Goal: Transaction & Acquisition: Purchase product/service

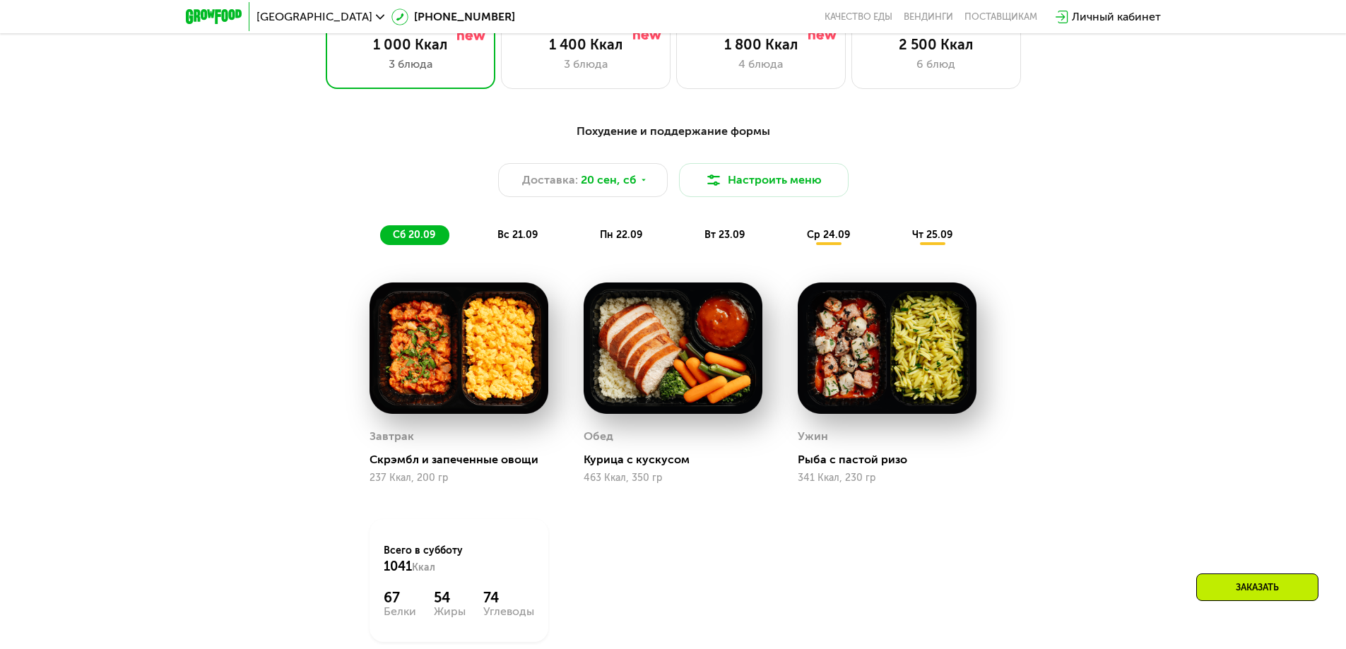
scroll to position [1272, 0]
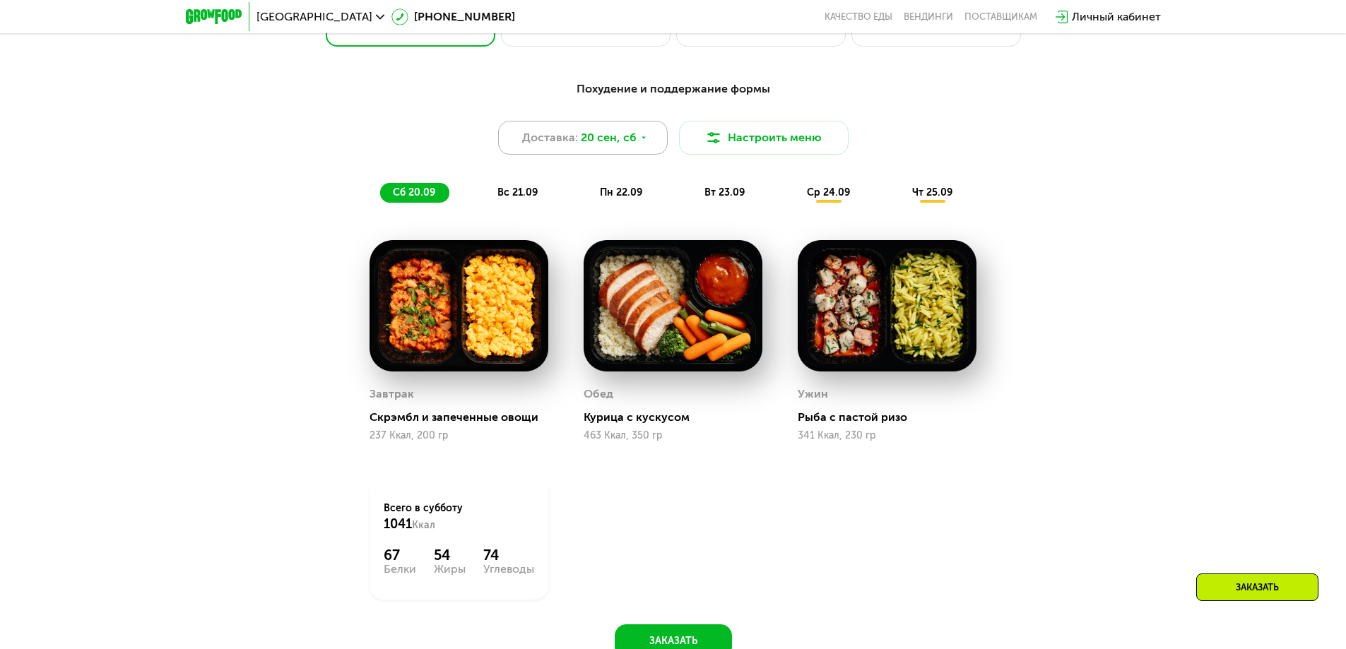
click at [605, 139] on span "20 сен, сб" at bounding box center [609, 137] width 56 height 17
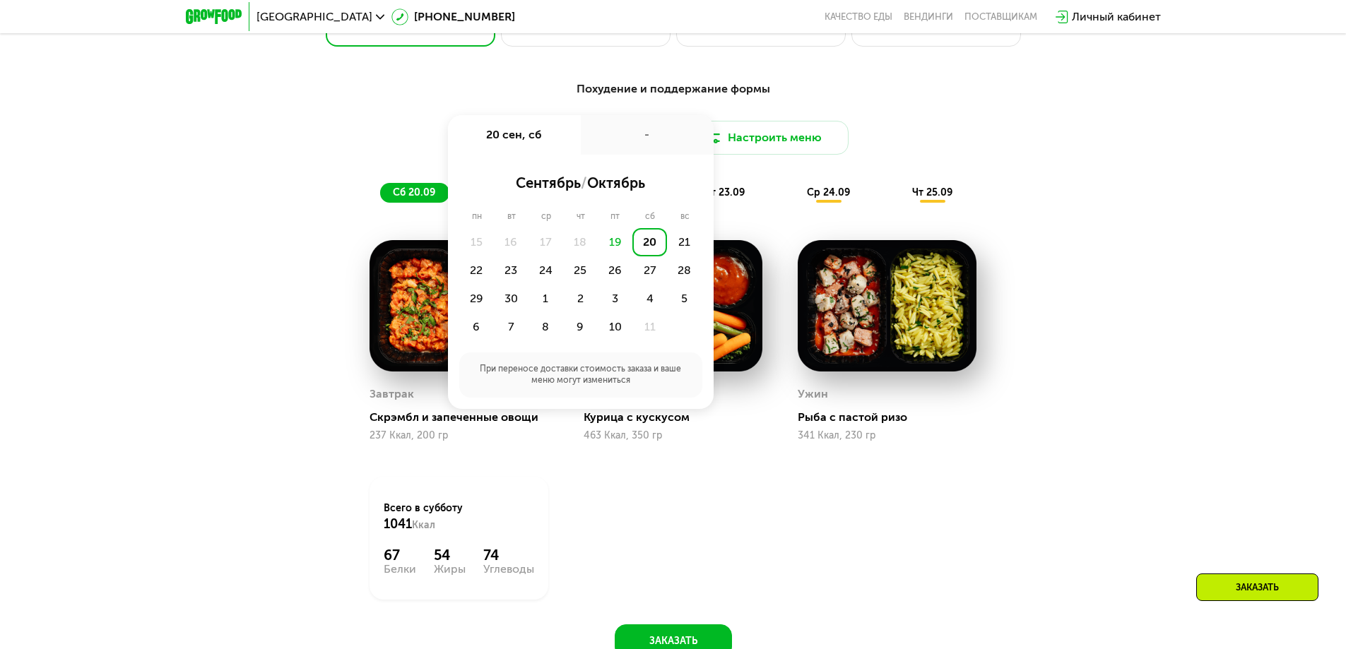
click at [1063, 153] on div "Доставка: [DATE] сен, сб - сентябрь / октябрь пн вт ср чт пт сб вс 15 16 17 18 …" at bounding box center [673, 138] width 837 height 34
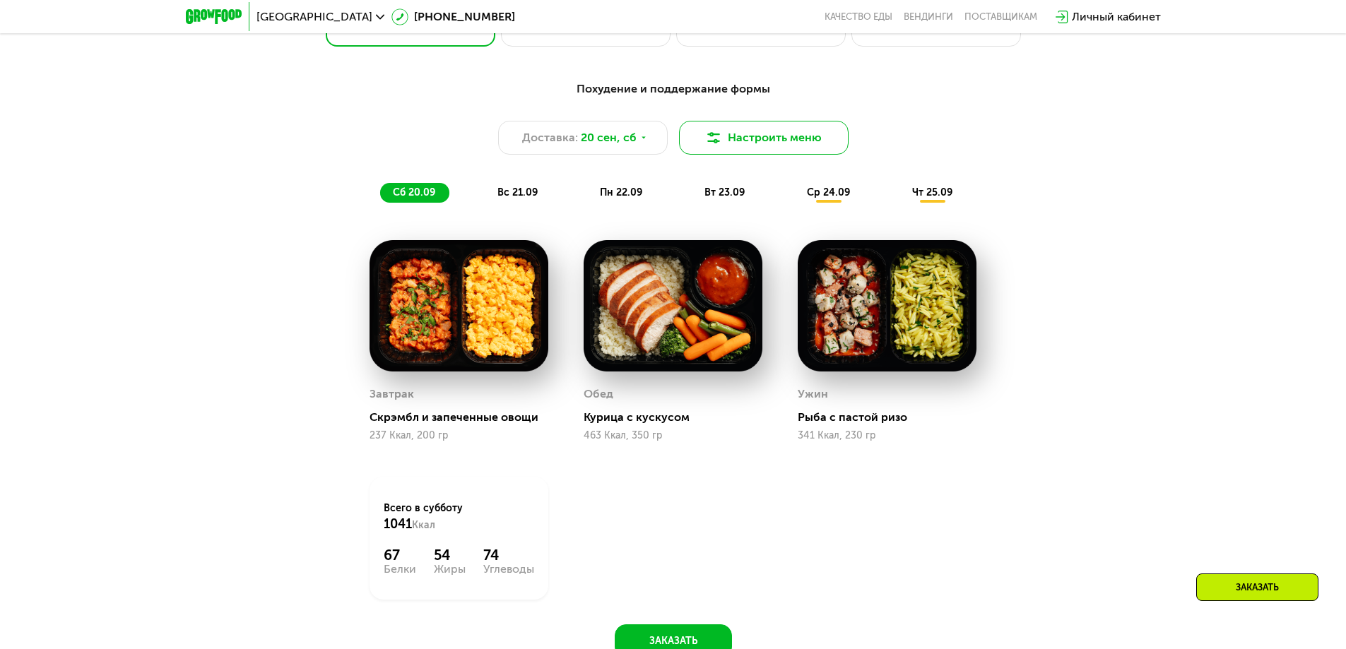
click at [768, 148] on button "Настроить меню" at bounding box center [764, 138] width 170 height 34
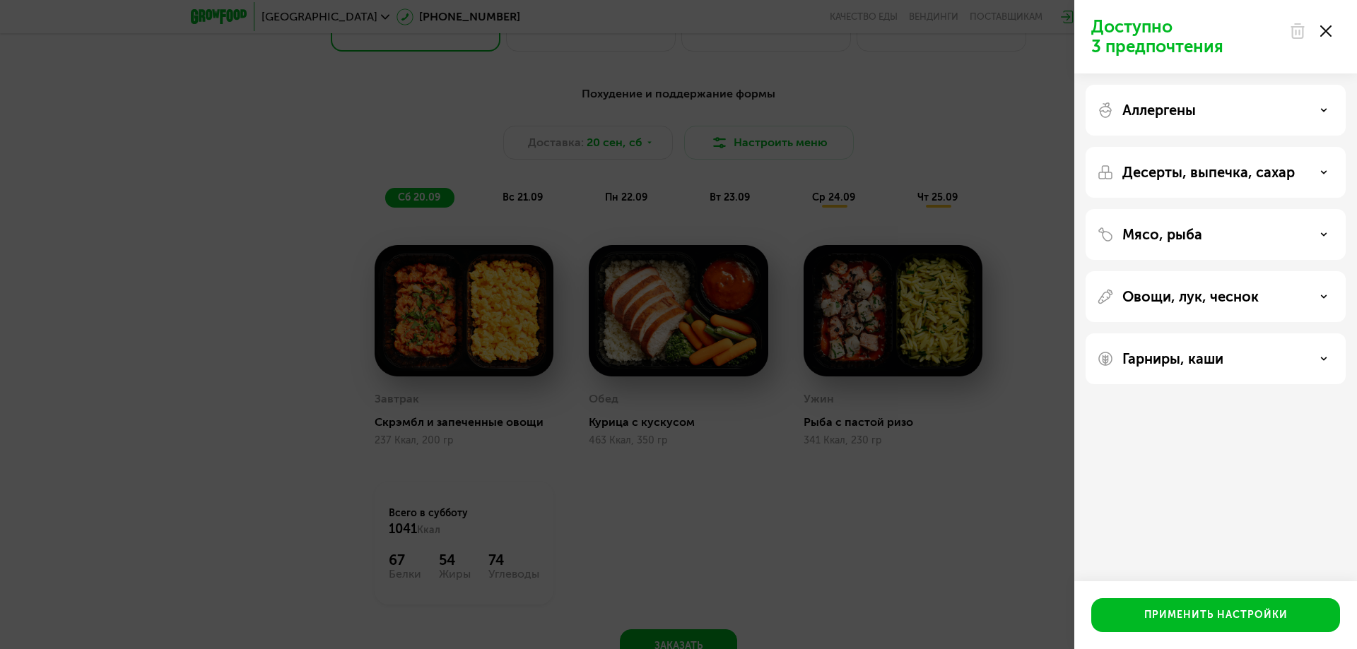
click at [1202, 242] on div "Мясо, рыба" at bounding box center [1215, 234] width 237 height 17
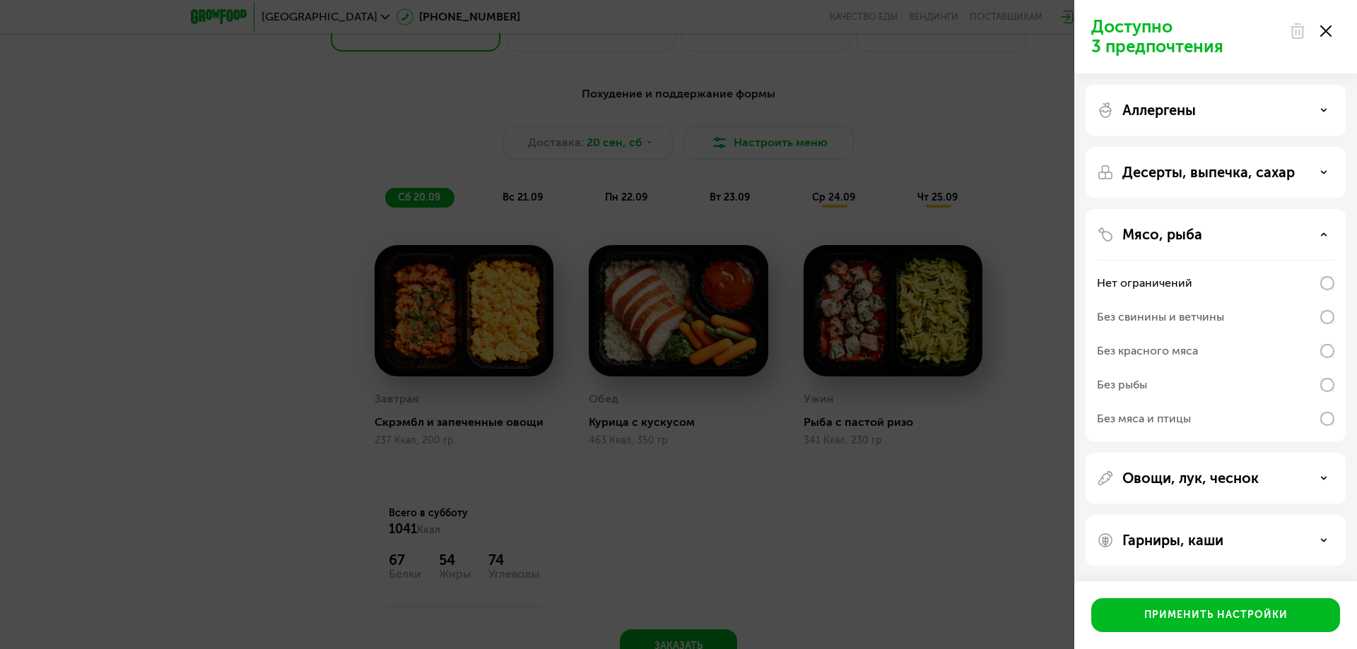
click at [1161, 322] on div "Без свинины и ветчины" at bounding box center [1160, 317] width 127 height 17
click at [1145, 616] on div "Применить настройки" at bounding box center [1215, 615] width 143 height 14
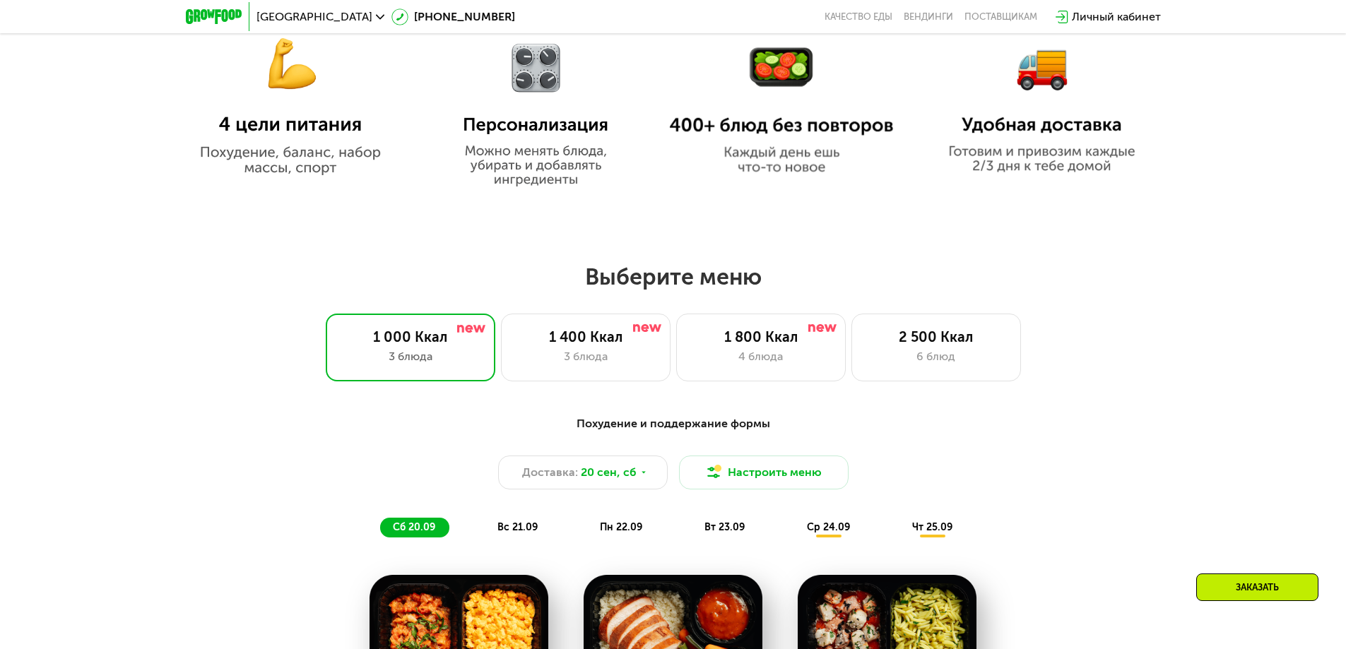
scroll to position [1060, 0]
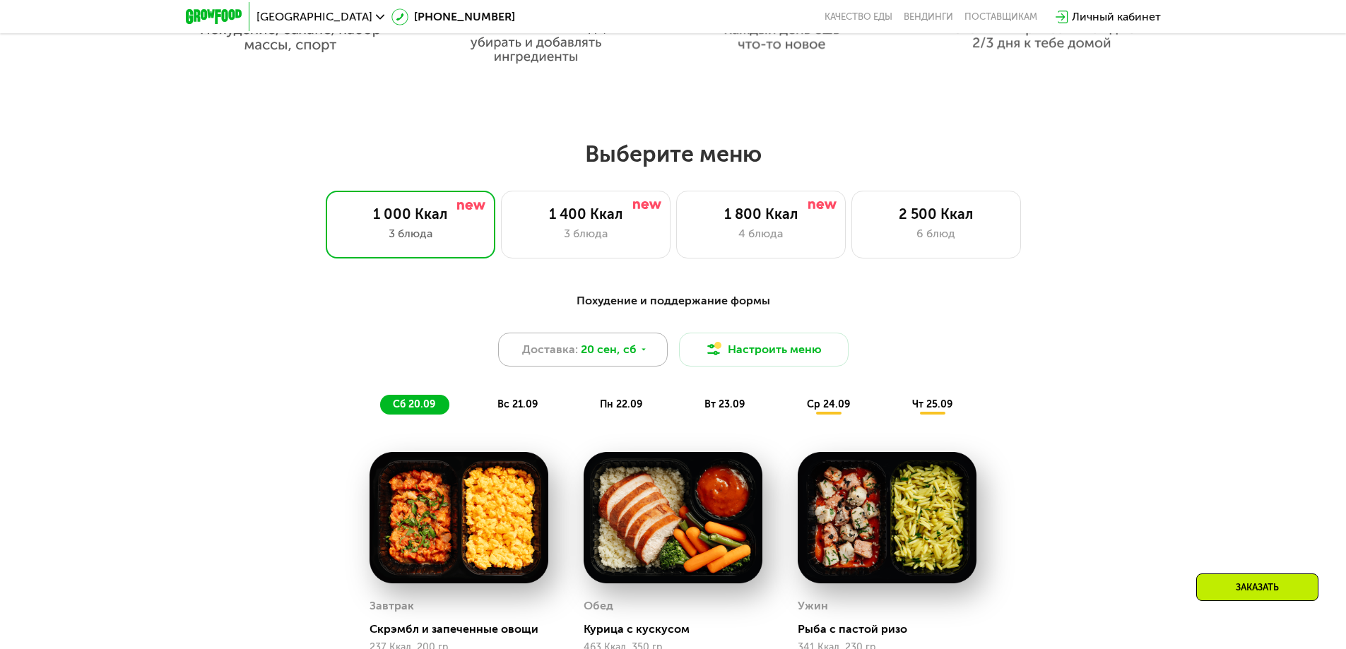
click at [597, 353] on span "20 сен, сб" at bounding box center [609, 349] width 56 height 17
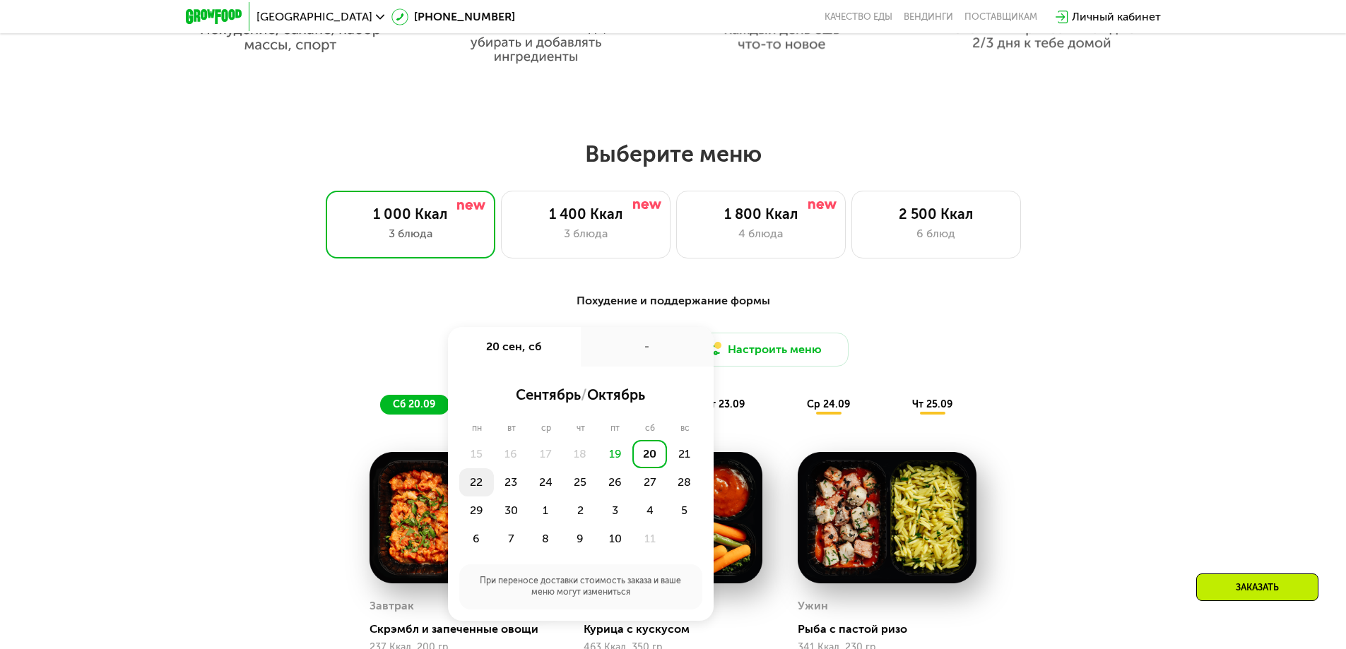
click at [481, 488] on div "22" at bounding box center [476, 482] width 35 height 28
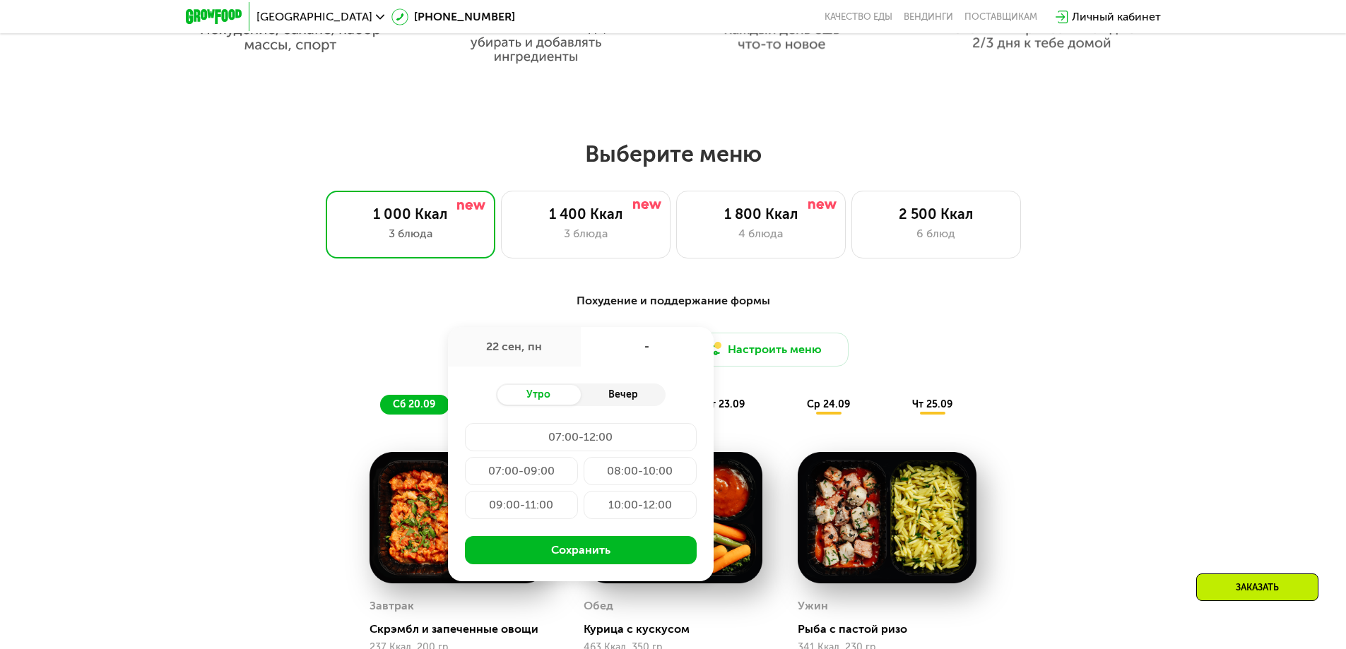
click at [614, 397] on div "Вечер" at bounding box center [623, 395] width 85 height 20
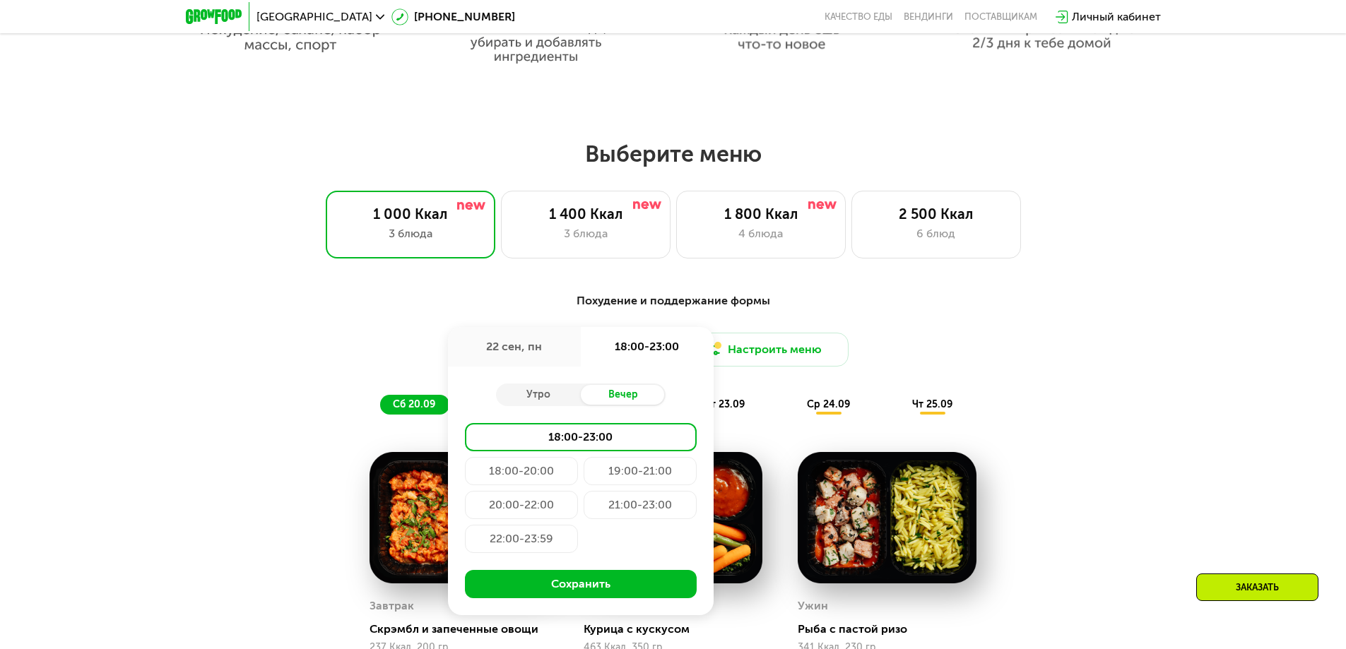
click at [611, 477] on div "19:00-21:00" at bounding box center [640, 471] width 113 height 28
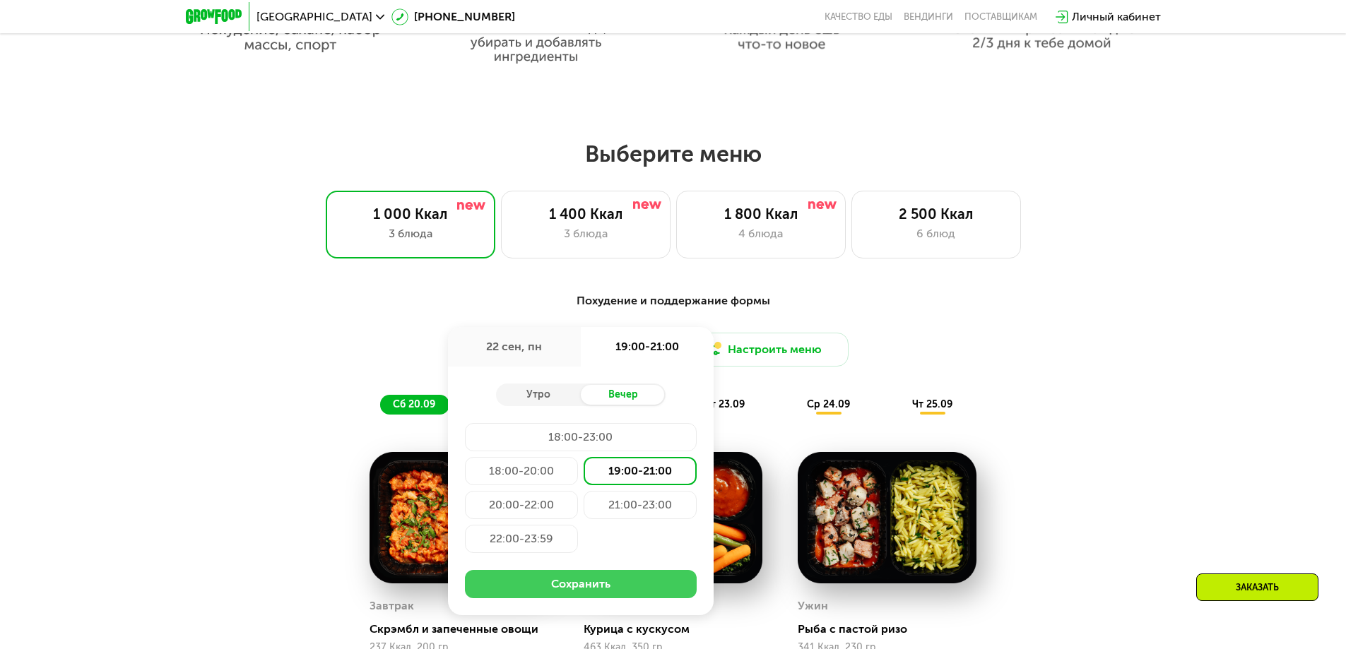
click at [603, 583] on button "Сохранить" at bounding box center [581, 584] width 232 height 28
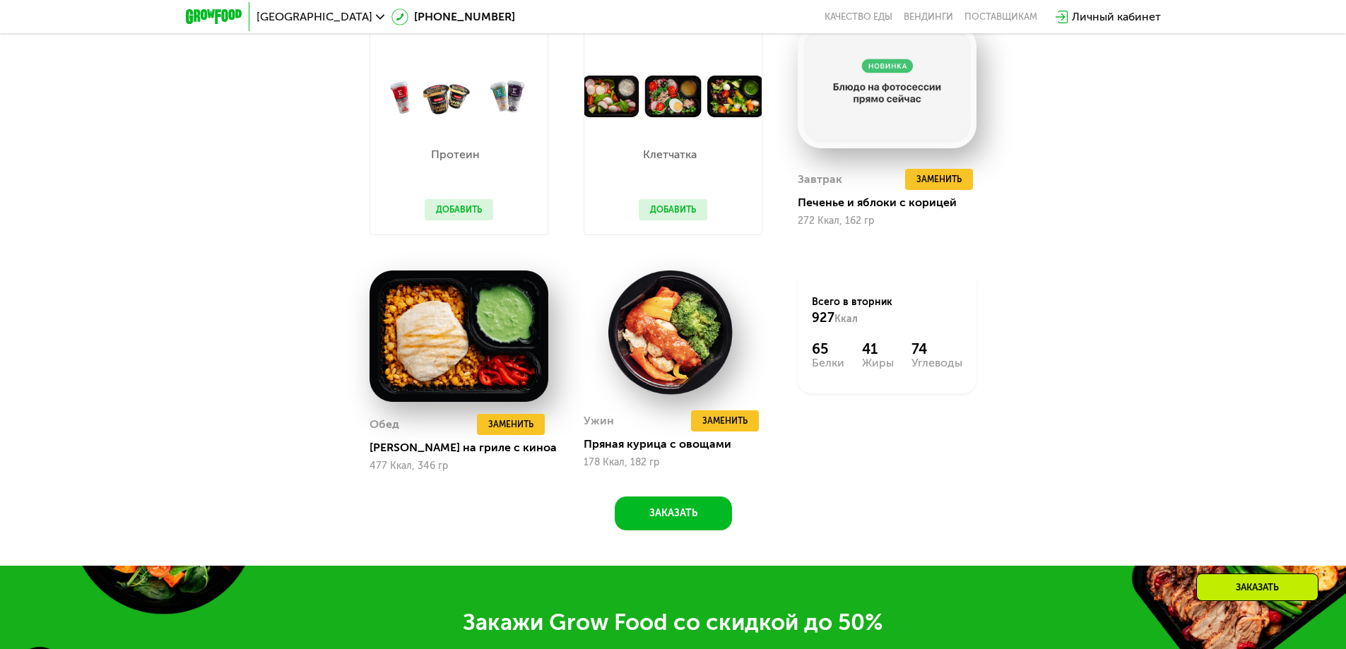
scroll to position [1484, 0]
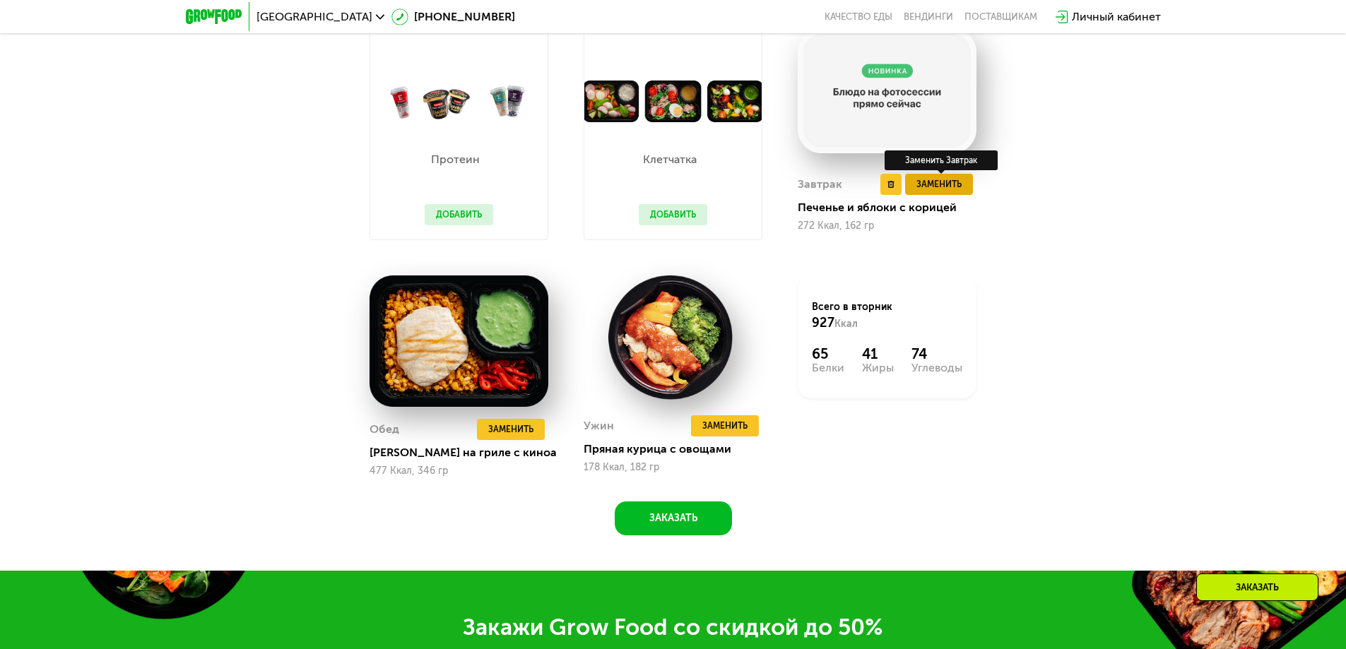
click at [933, 191] on span "Заменить" at bounding box center [938, 184] width 45 height 14
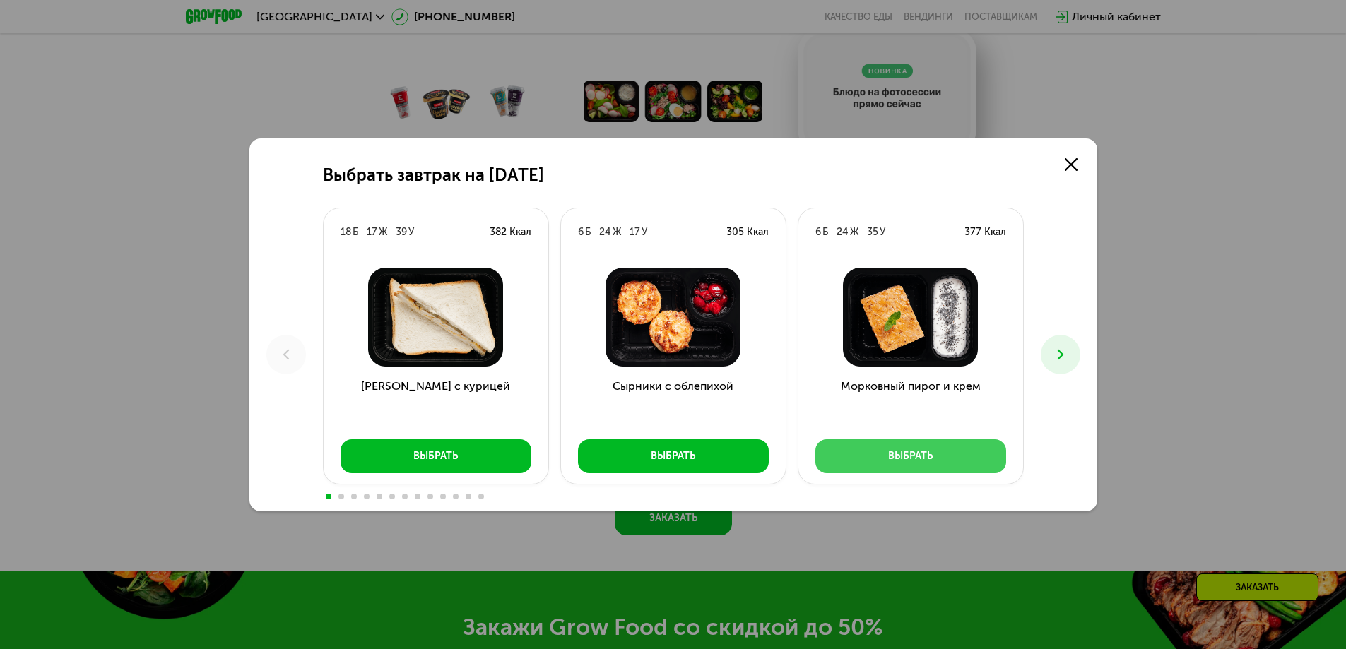
click at [957, 447] on button "Выбрать" at bounding box center [910, 457] width 191 height 34
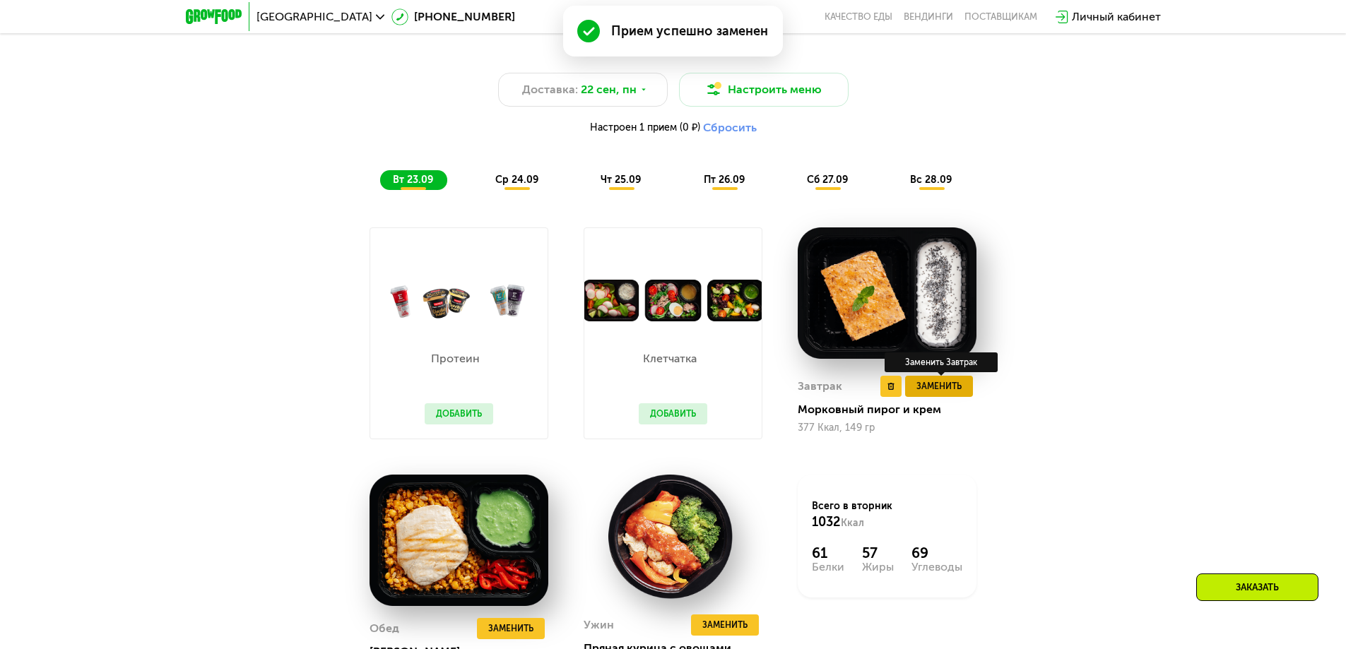
scroll to position [1413, 0]
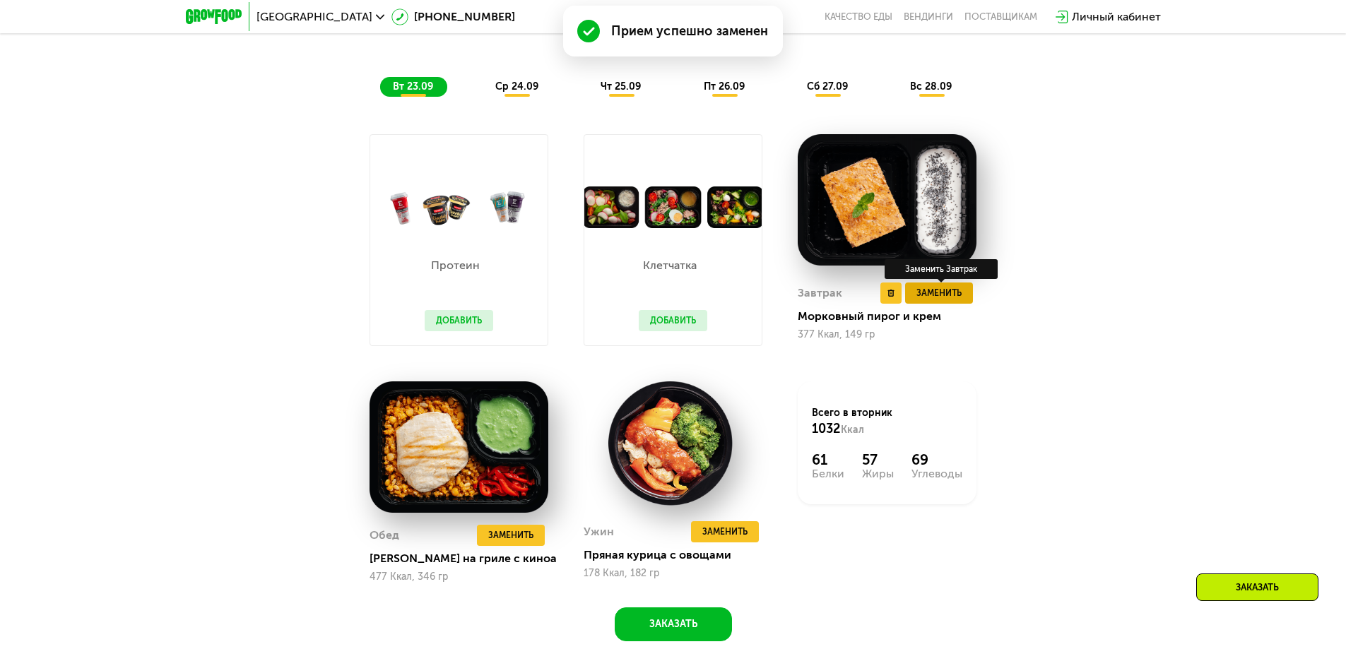
click at [946, 300] on span "Заменить" at bounding box center [938, 293] width 45 height 14
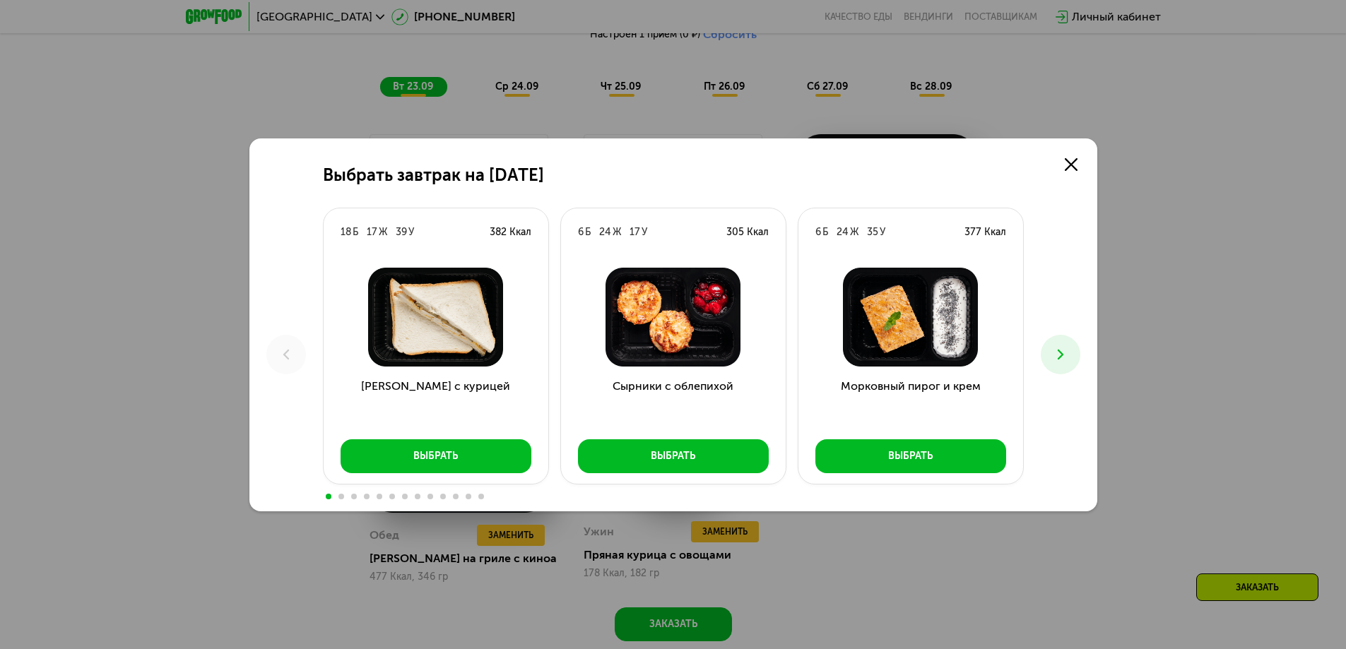
click at [1061, 361] on icon at bounding box center [1060, 354] width 17 height 17
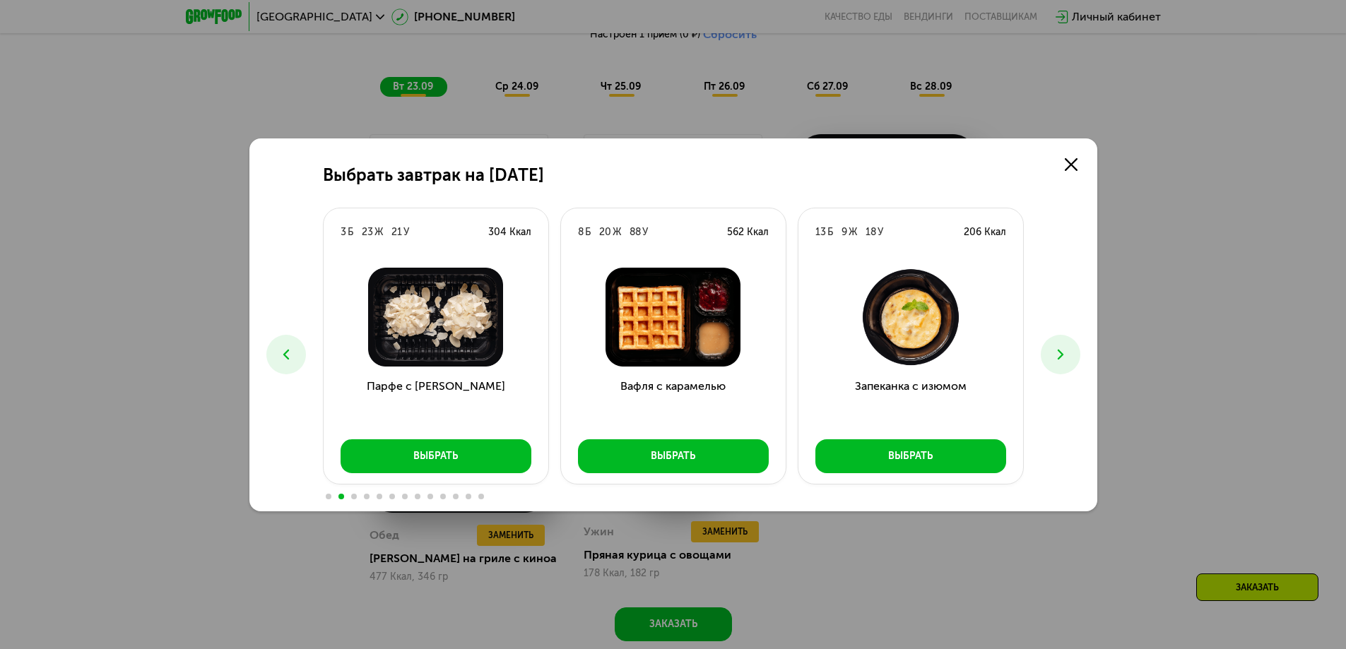
click at [292, 358] on icon at bounding box center [286, 354] width 17 height 17
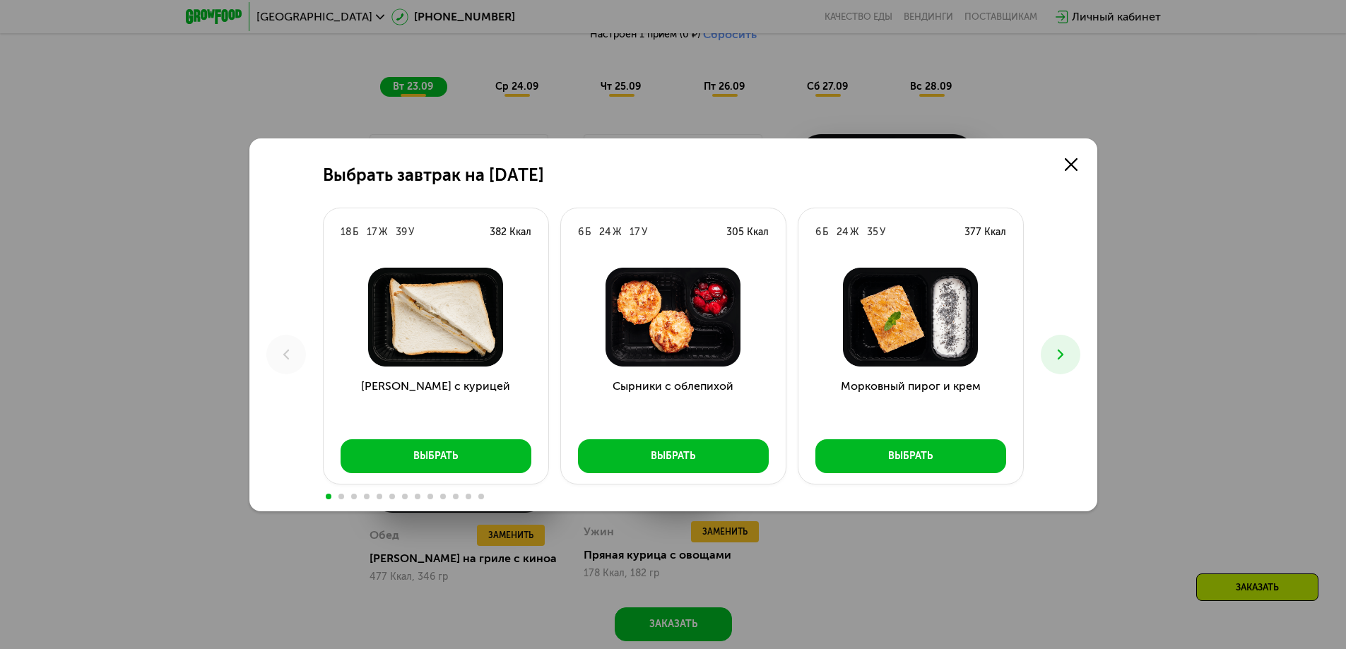
click at [1059, 352] on icon at bounding box center [1060, 354] width 17 height 17
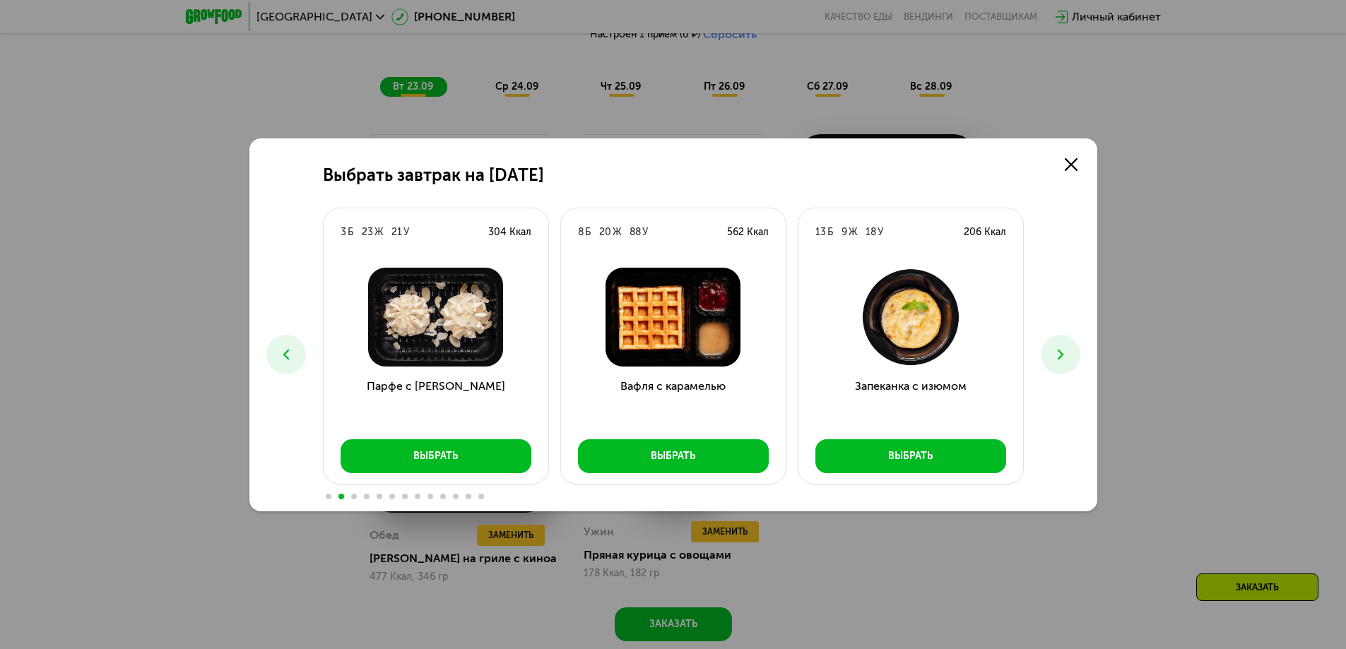
click at [1059, 352] on icon at bounding box center [1060, 354] width 17 height 17
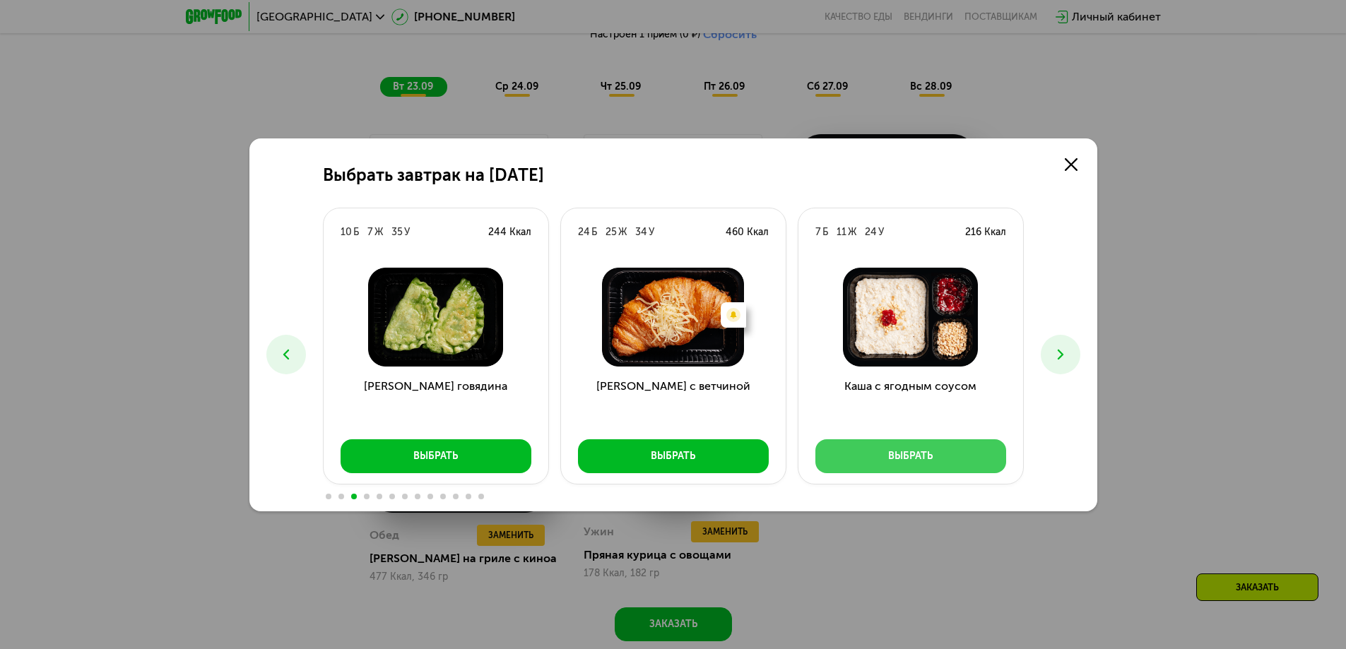
click at [919, 453] on div "Выбрать" at bounding box center [910, 456] width 45 height 14
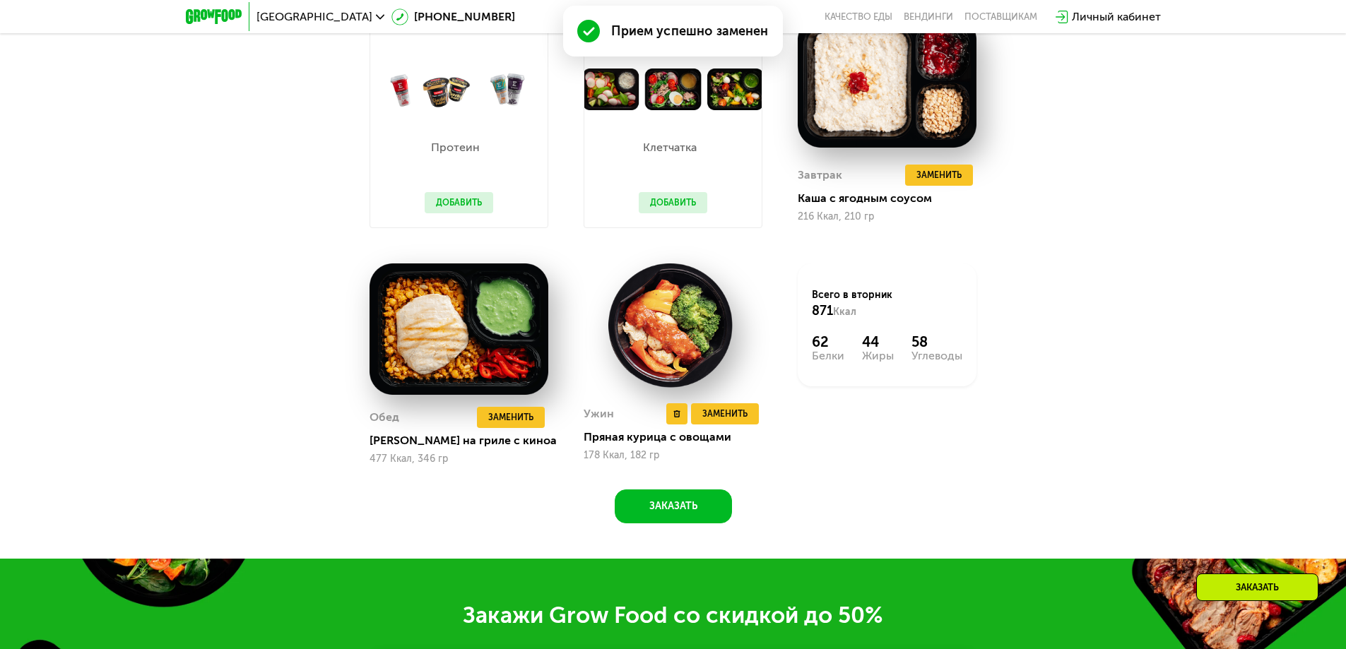
scroll to position [1555, 0]
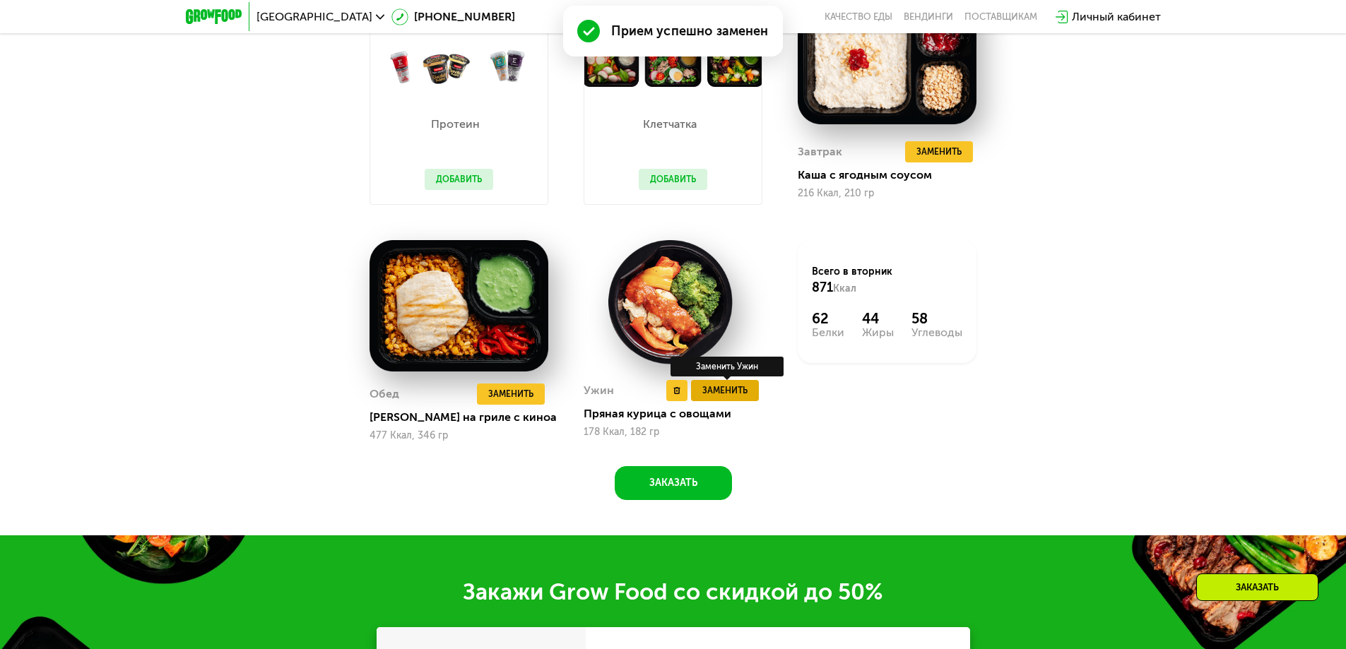
click at [732, 391] on span "Заменить" at bounding box center [724, 391] width 45 height 14
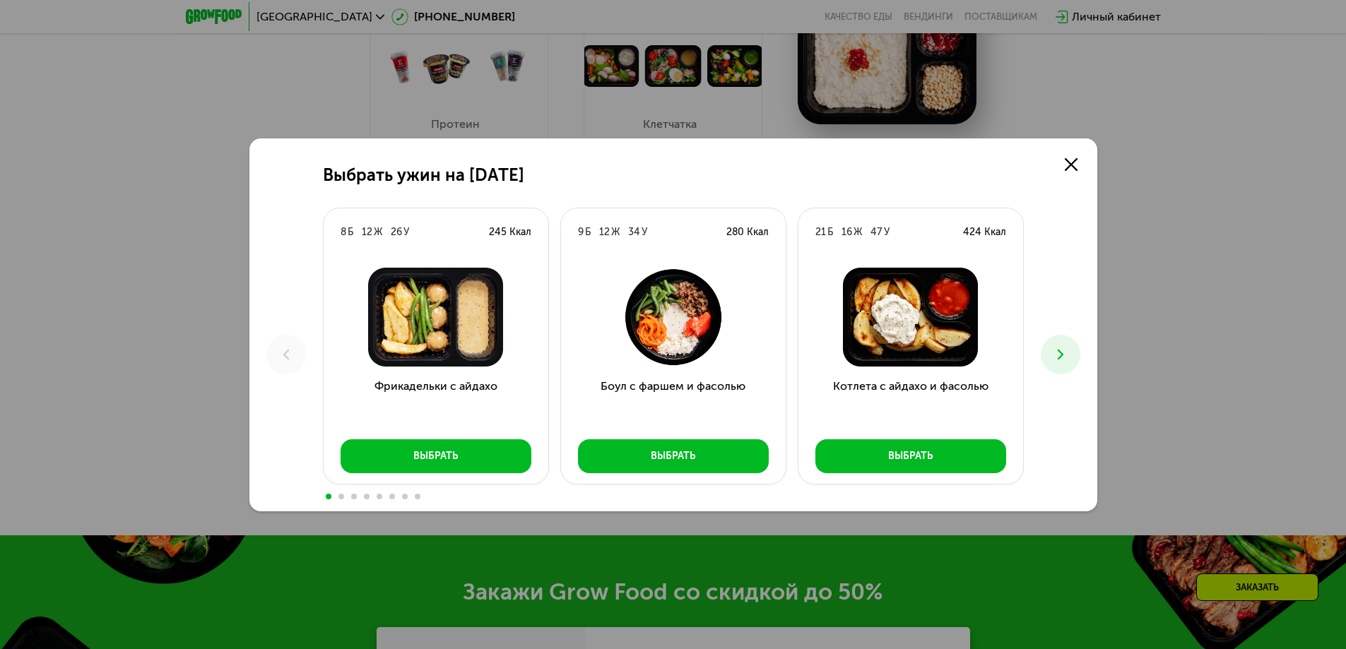
click at [1057, 358] on icon at bounding box center [1060, 354] width 17 height 17
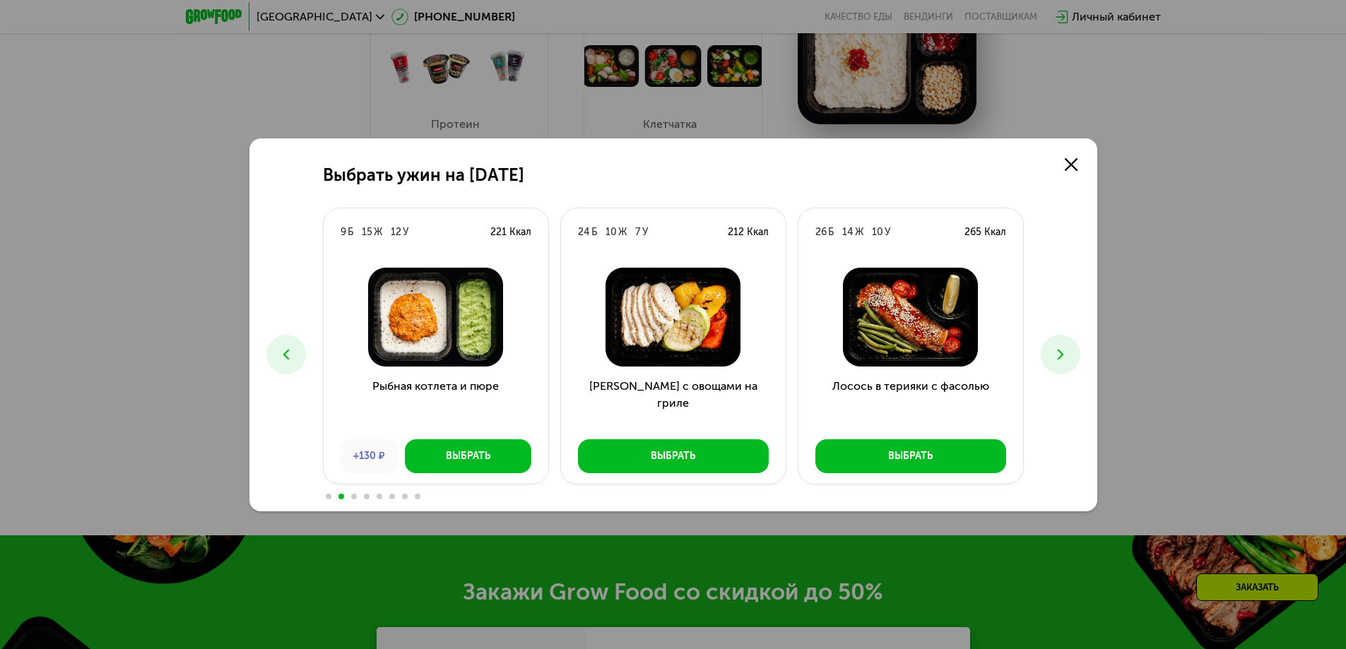
click at [1051, 350] on button at bounding box center [1061, 355] width 40 height 40
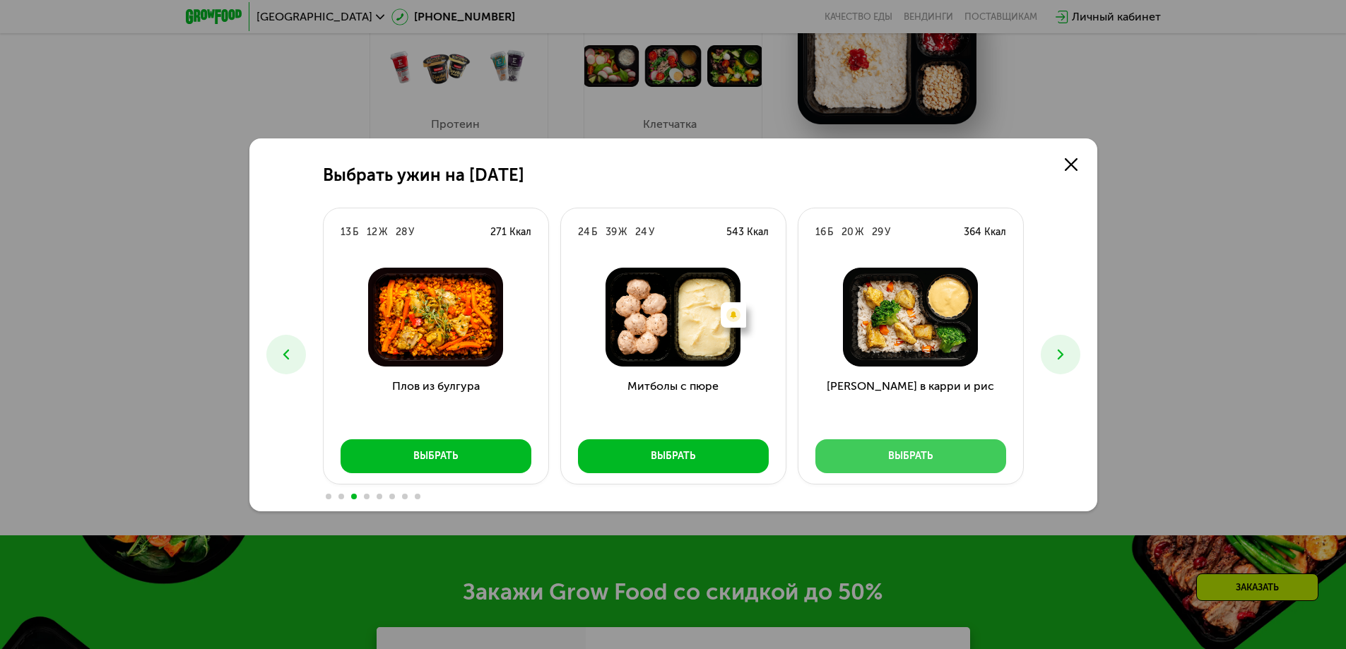
click at [929, 453] on div "Выбрать" at bounding box center [910, 456] width 45 height 14
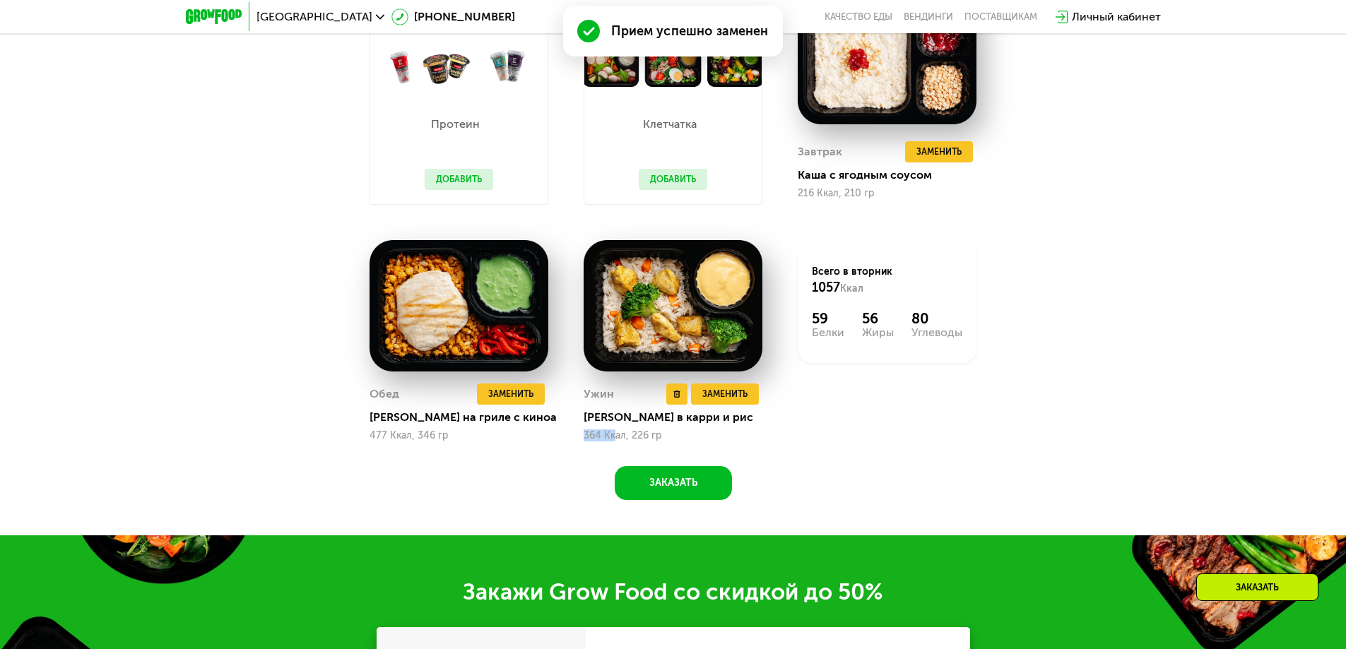
drag, startPoint x: 580, startPoint y: 440, endPoint x: 614, endPoint y: 439, distance: 33.9
click at [614, 439] on div "Ужин Удалить Ужин Заменить Заменить Ужин [PERSON_NAME] в карри и рис 364 Ккал, …" at bounding box center [673, 341] width 214 height 237
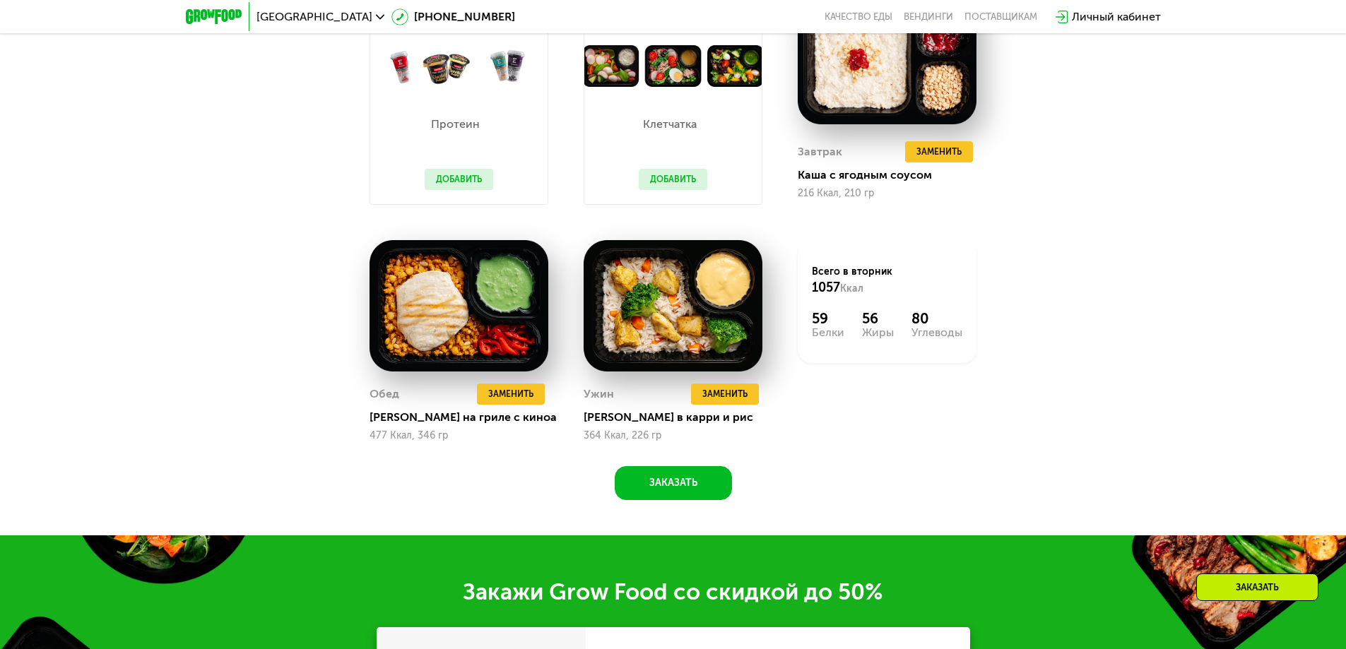
click at [1235, 435] on div "Похудение и поддержание формы Доставка: [DATE] Настроить меню Настроено 2 прием…" at bounding box center [673, 157] width 1346 height 758
click at [679, 490] on button "Заказать" at bounding box center [673, 483] width 117 height 34
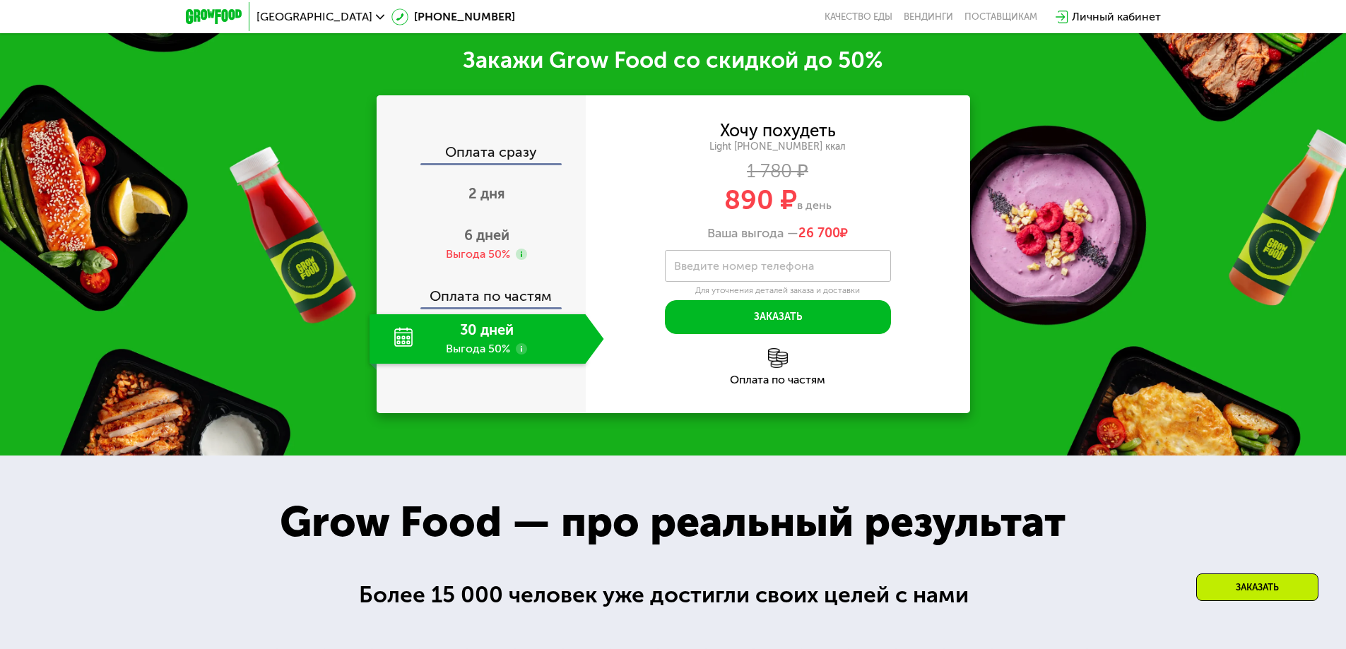
scroll to position [2095, 0]
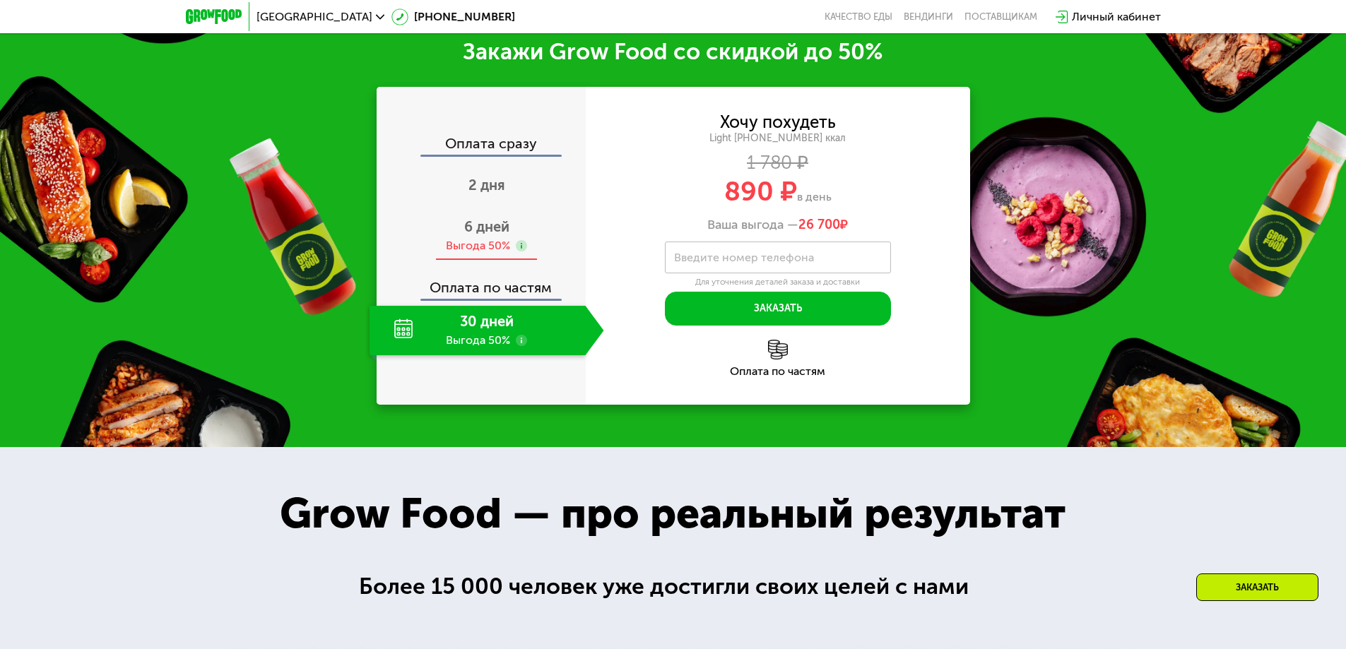
click at [491, 240] on div "6 дней Выгода 50%" at bounding box center [487, 235] width 235 height 49
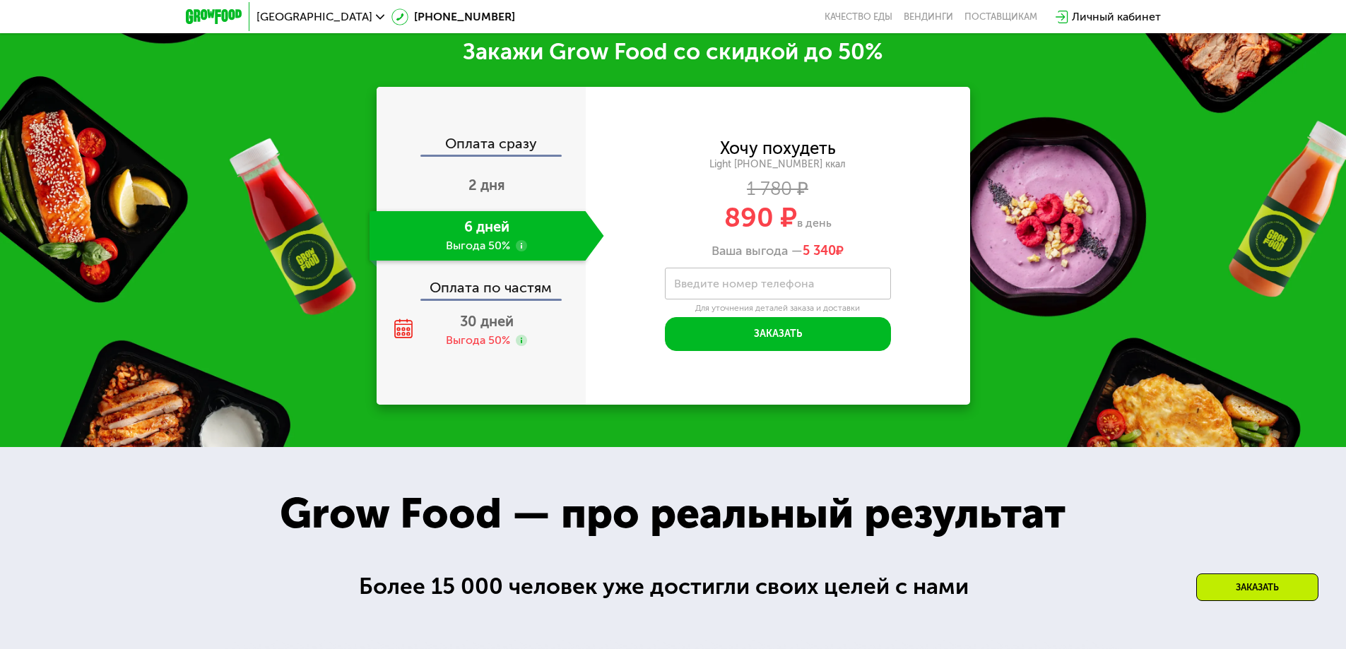
click at [715, 288] on label "Введите номер телефона" at bounding box center [744, 284] width 140 height 8
click at [715, 289] on input "Введите номер телефона" at bounding box center [778, 284] width 226 height 32
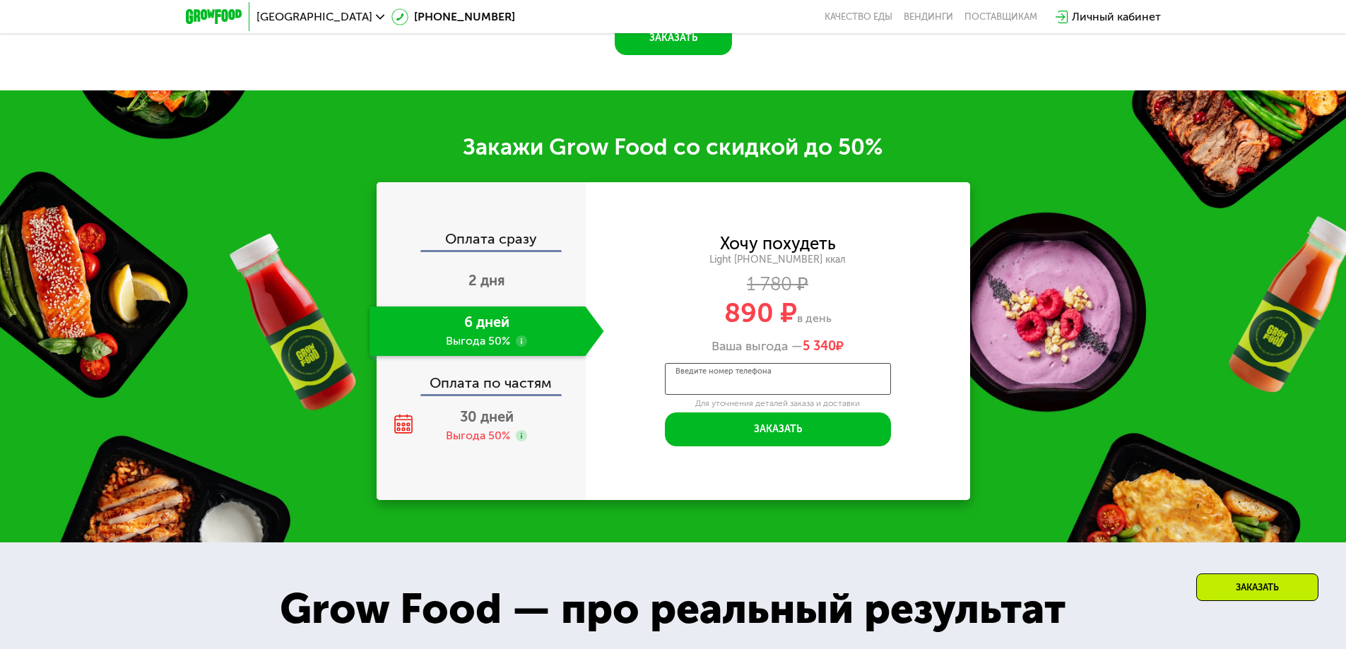
scroll to position [2024, 0]
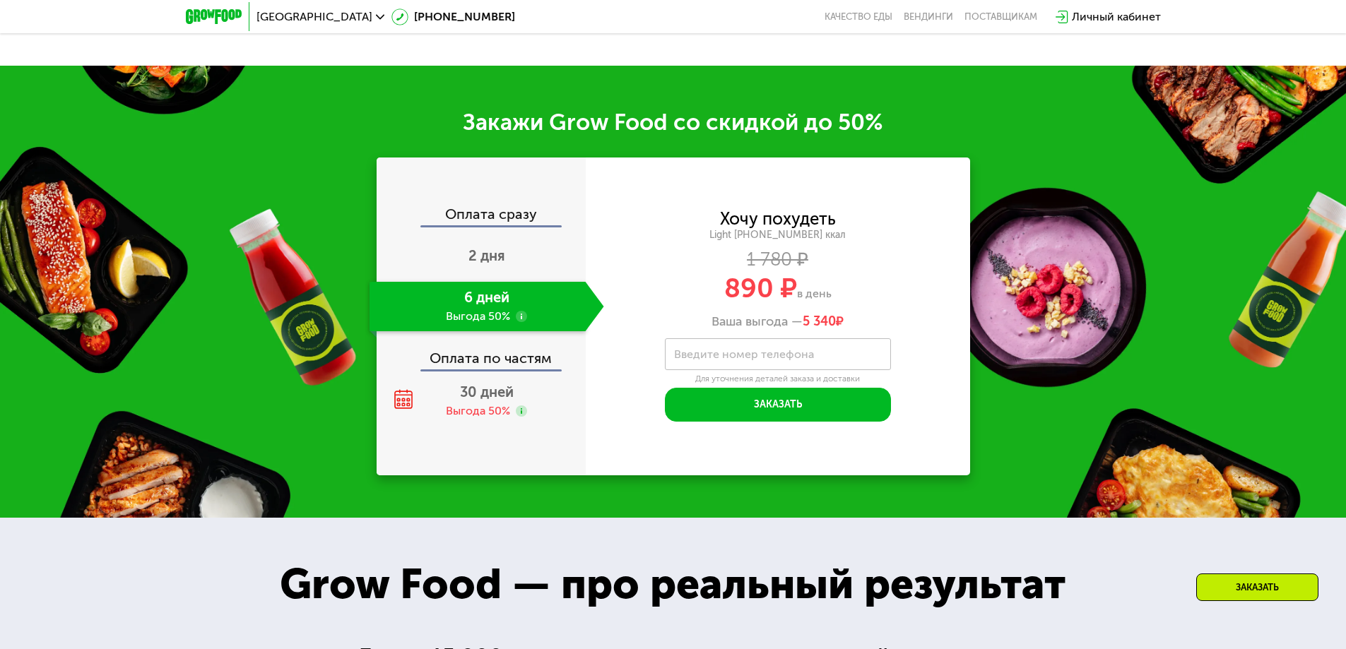
click at [1219, 403] on div "Закажи Grow Food со скидкой до 50% Оплата сразу 2 дня 6 дней Выгода 50% Оплата …" at bounding box center [673, 292] width 1346 height 452
click at [696, 352] on div "Введите номер телефона" at bounding box center [778, 354] width 226 height 32
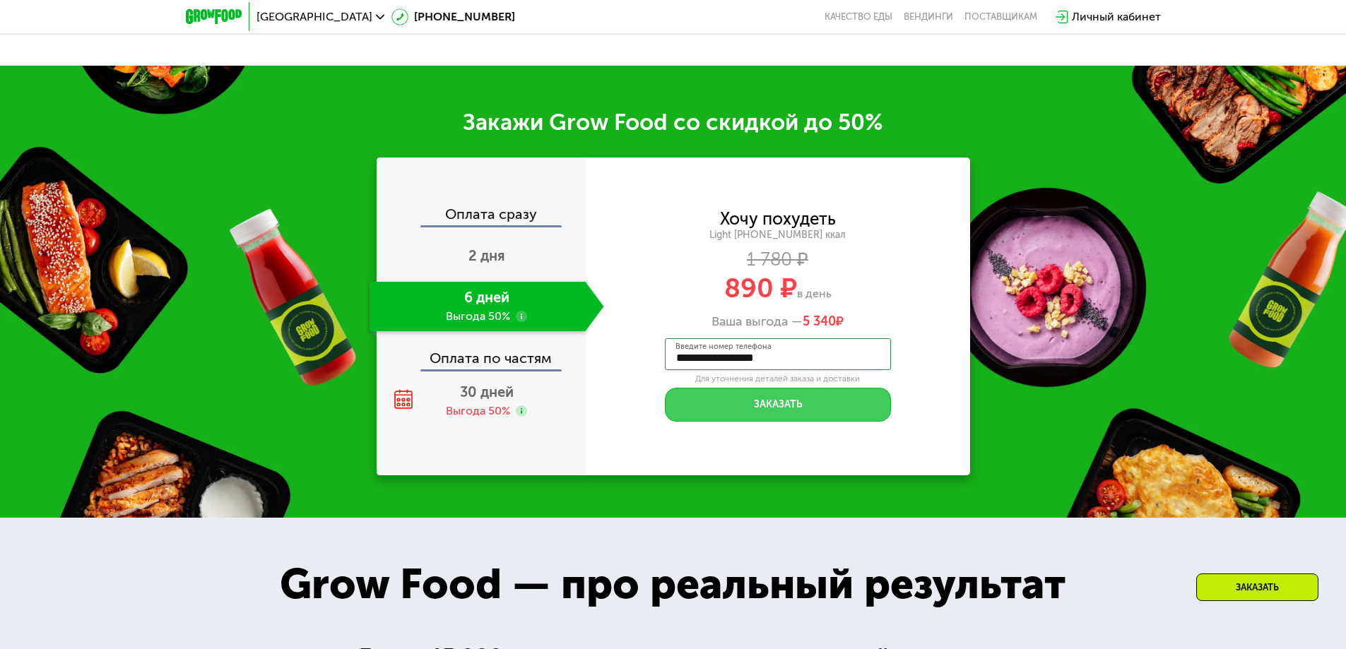
type input "**********"
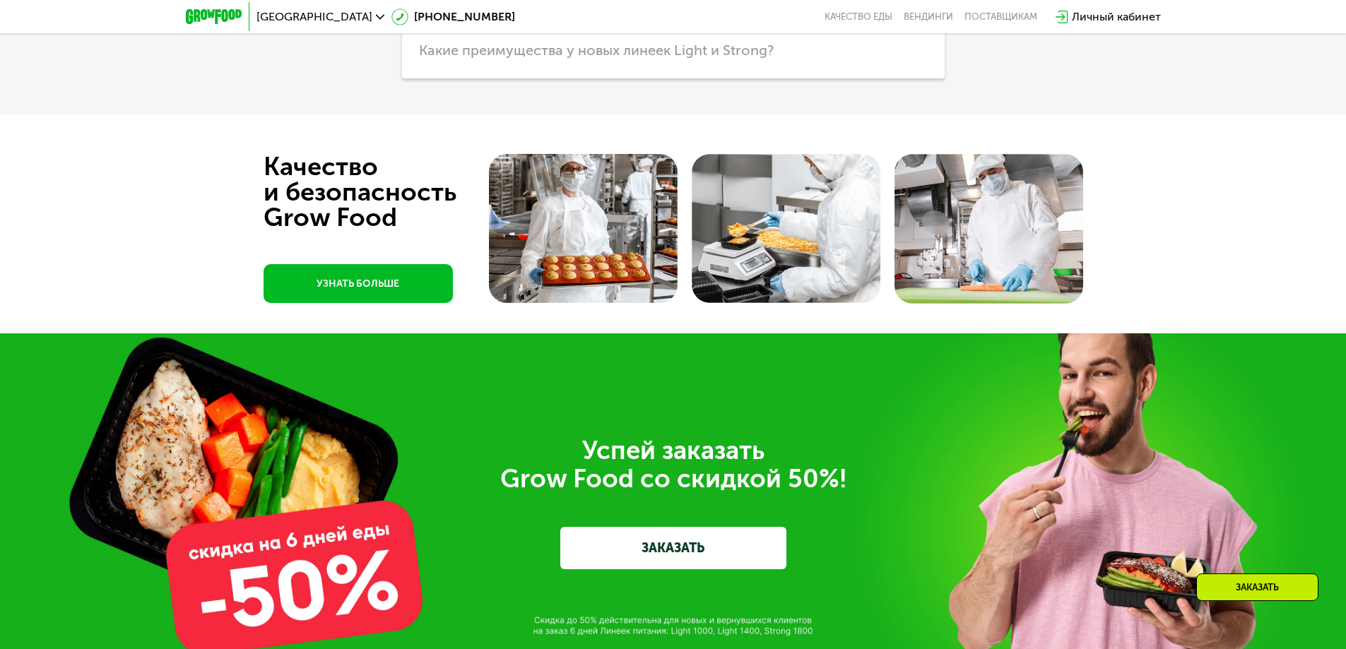
scroll to position [4691, 0]
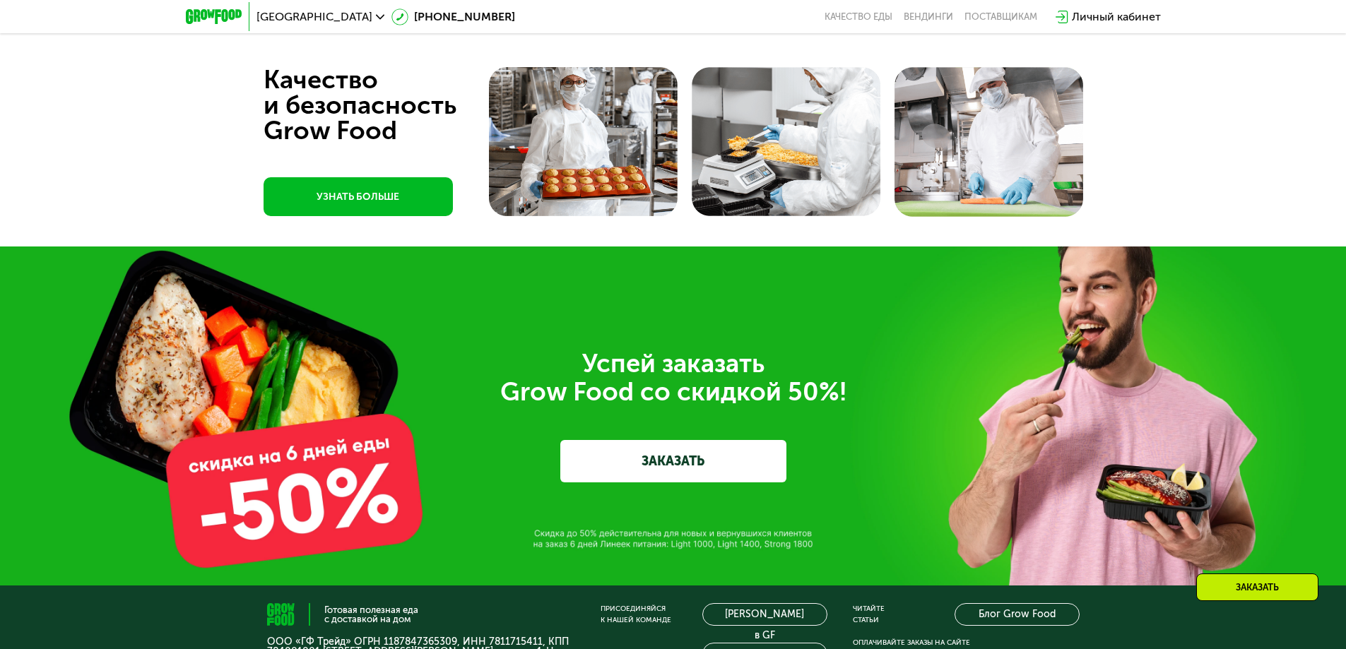
click at [757, 490] on div "Успей заказать  Grow Food со скидкой 50%! ЗАКАЗАТЬ" at bounding box center [673, 416] width 1346 height 339
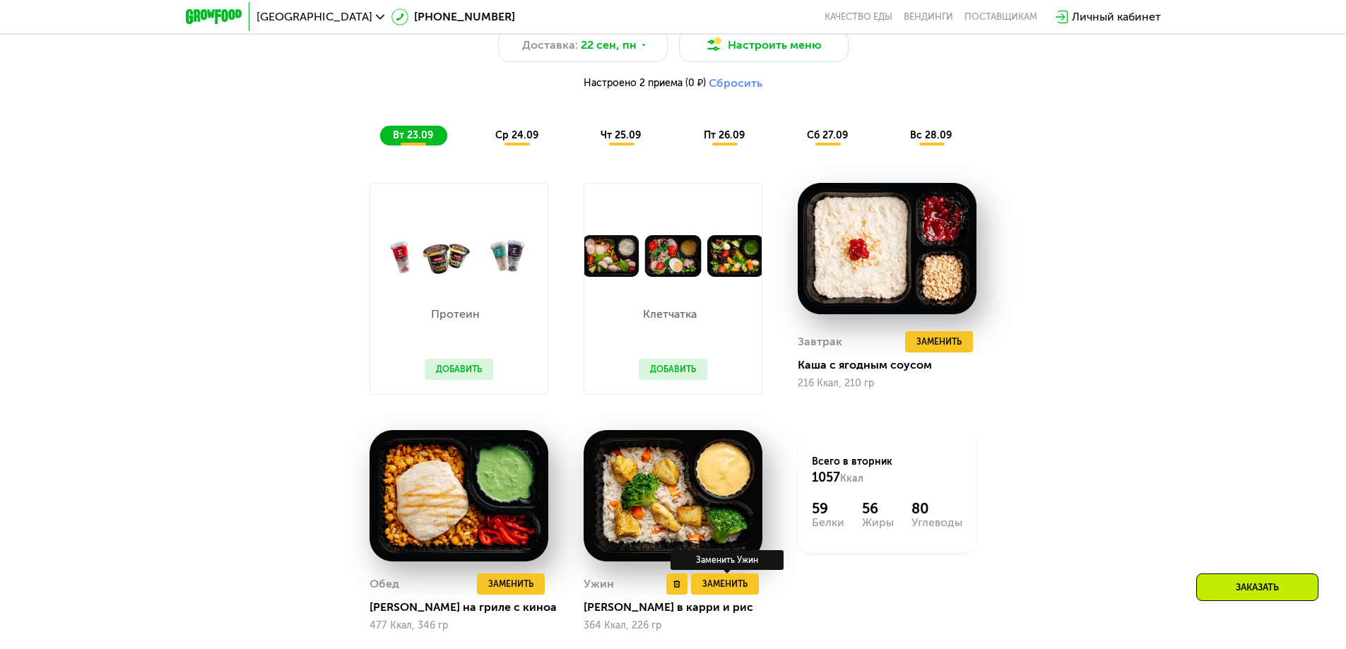
scroll to position [1369, 0]
